Goal: Transaction & Acquisition: Purchase product/service

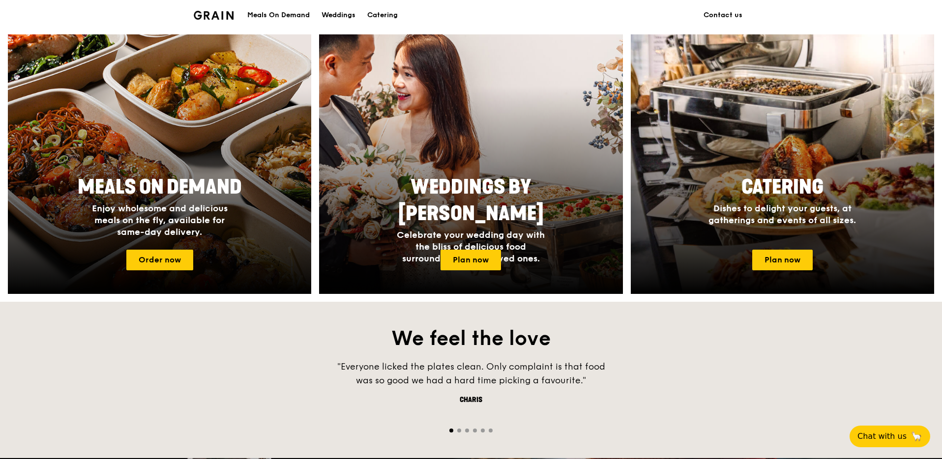
scroll to position [371, 0]
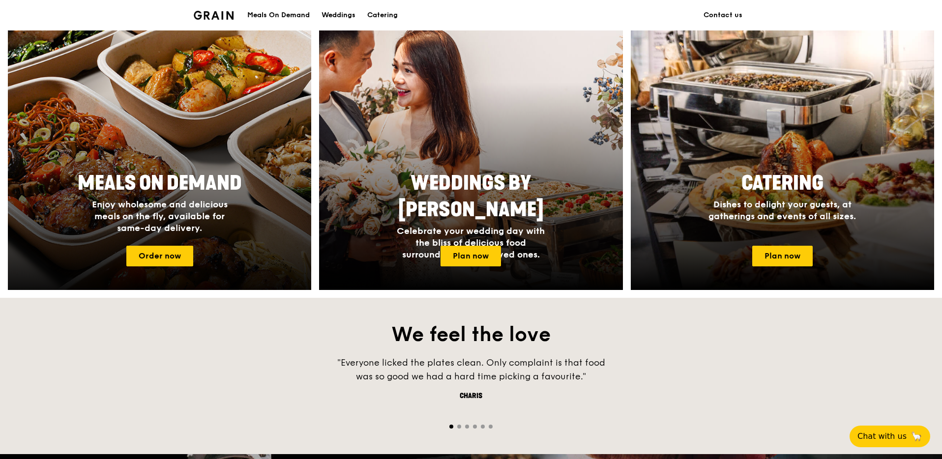
click at [190, 235] on div "Meals On Demand Enjoy wholesome and delicious meals on the fly, available for s…" at bounding box center [159, 202] width 197 height 72
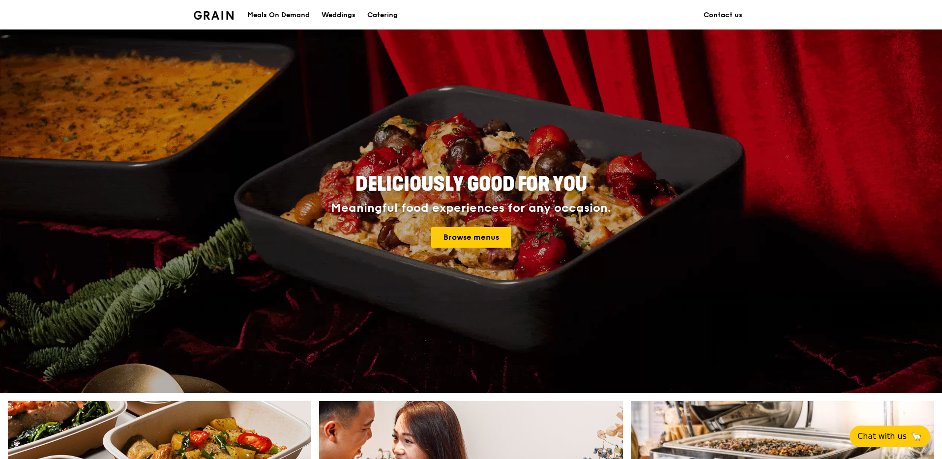
scroll to position [371, 0]
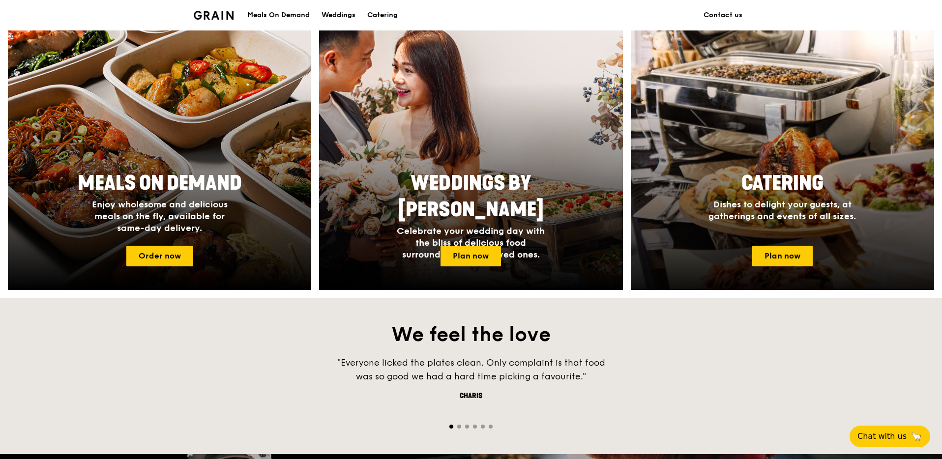
click at [849, 199] on span "Dishes to delight your guests, at gatherings and events of all sizes." at bounding box center [783, 210] width 148 height 23
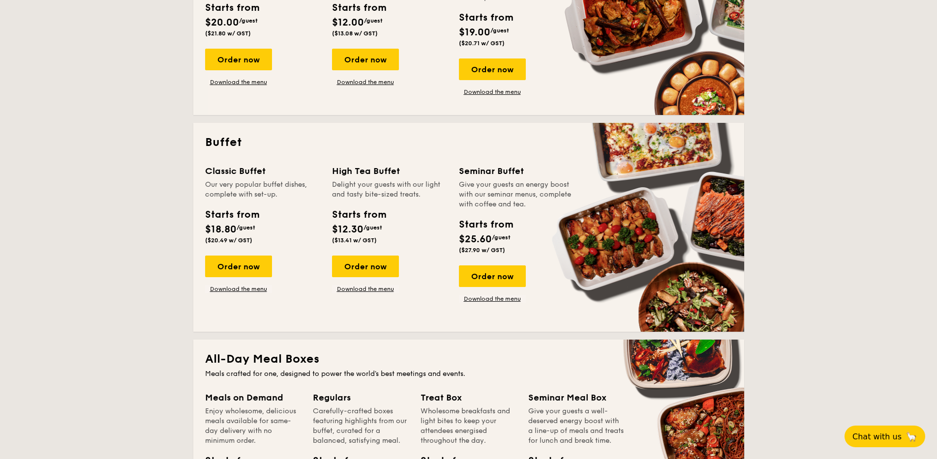
scroll to position [1398, 0]
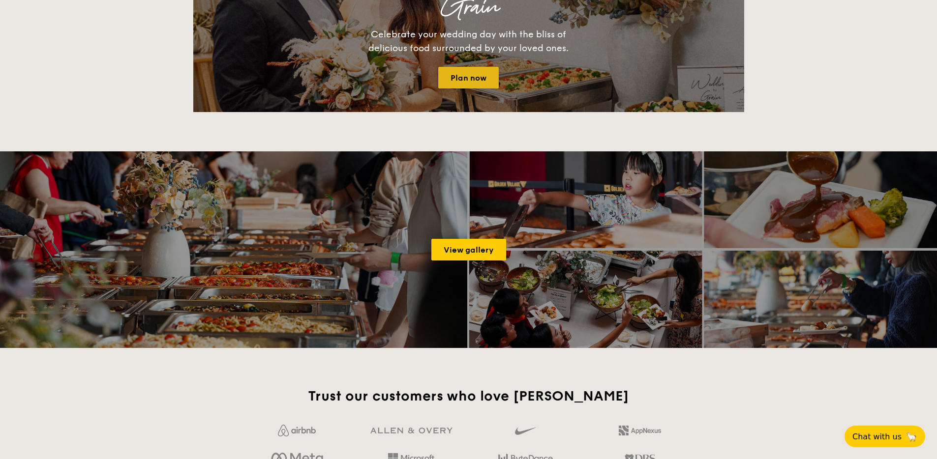
click at [473, 81] on link "Plan now" at bounding box center [468, 78] width 61 height 22
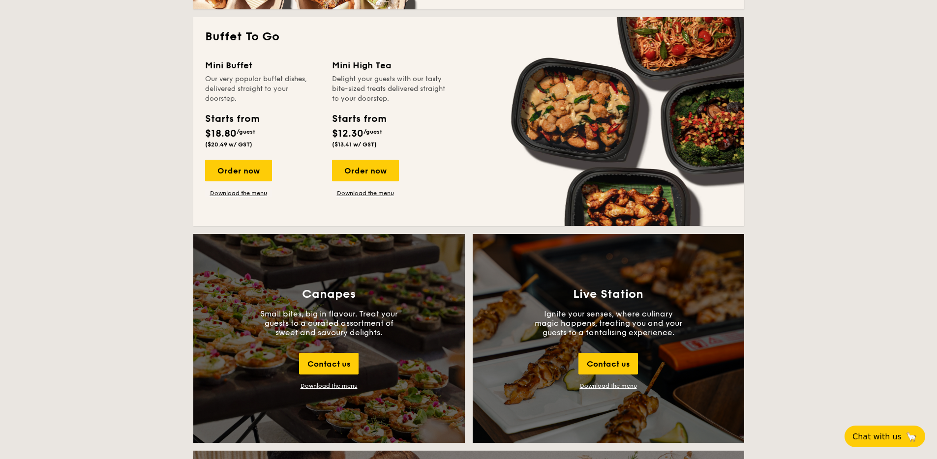
scroll to position [665, 0]
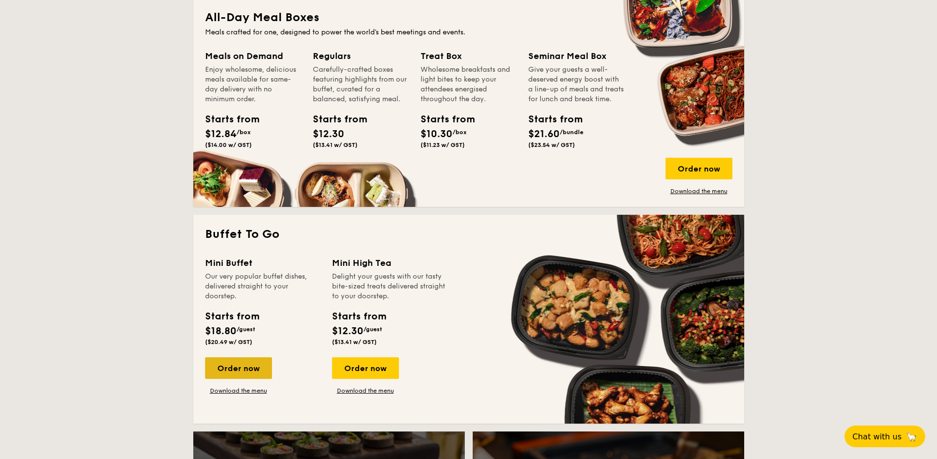
click at [239, 365] on div "Order now" at bounding box center [238, 369] width 67 height 22
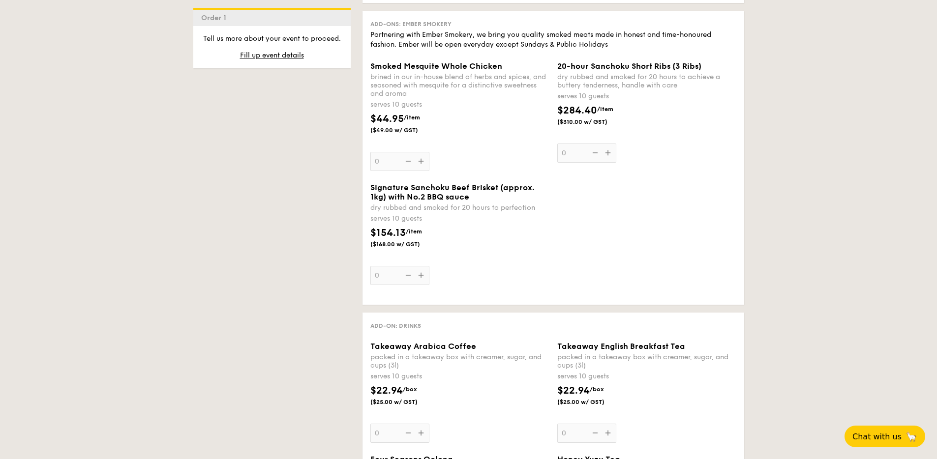
scroll to position [1103, 0]
